Goal: Find specific page/section

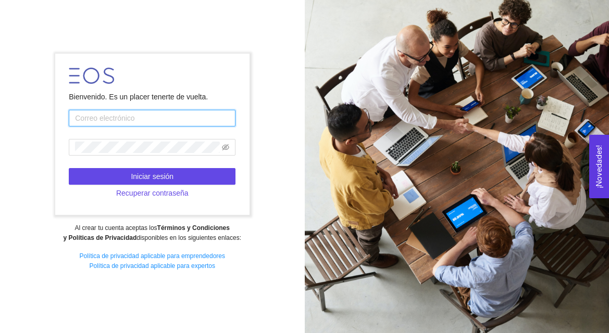
click at [175, 126] on input "text" at bounding box center [152, 118] width 167 height 17
type input "[PERSON_NAME][EMAIL_ADDRESS][PERSON_NAME][DOMAIN_NAME]"
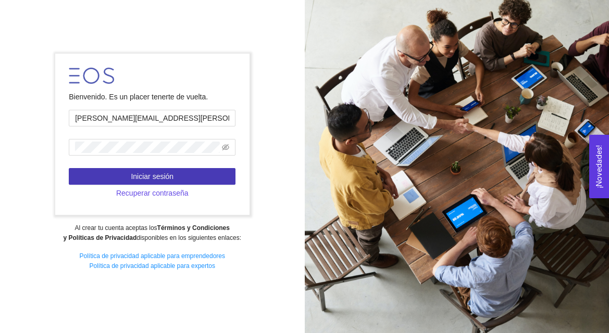
click at [168, 176] on span "Iniciar sesión" at bounding box center [152, 176] width 43 height 11
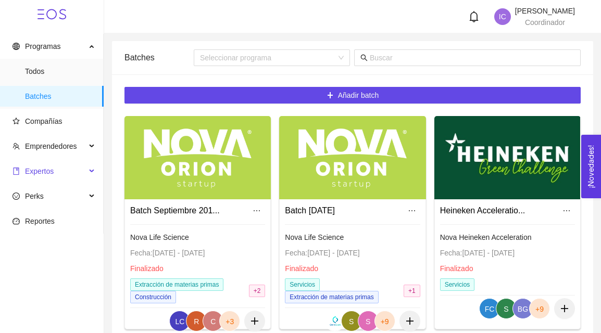
click at [57, 166] on span "Expertos" at bounding box center [49, 171] width 73 height 21
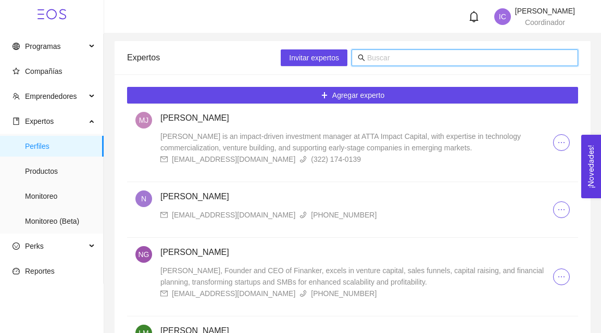
click at [418, 57] on input "text" at bounding box center [469, 57] width 205 height 11
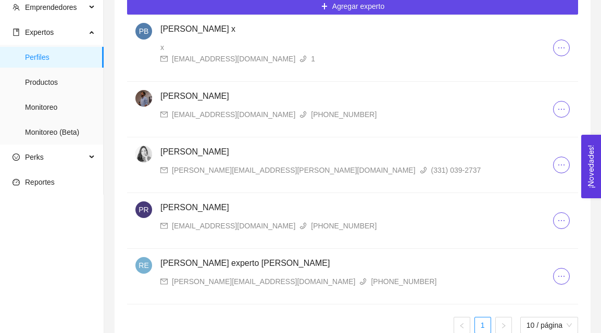
scroll to position [110, 0]
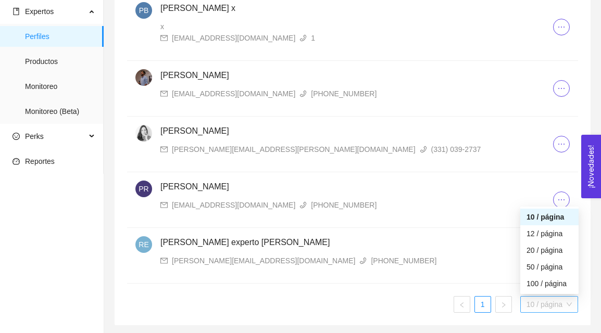
click at [538, 305] on span "10 / página" at bounding box center [549, 305] width 45 height 16
type input "paola"
click at [538, 262] on div "50 / página" at bounding box center [550, 267] width 46 height 11
click at [545, 307] on span "50 / página" at bounding box center [549, 305] width 45 height 16
click at [540, 219] on div "10 / página" at bounding box center [550, 217] width 46 height 11
